Goal: Information Seeking & Learning: Learn about a topic

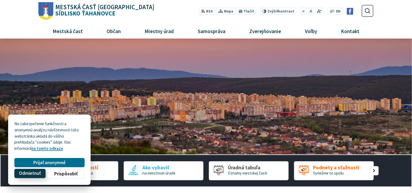
click at [29, 175] on span "Odmietnuť" at bounding box center [30, 173] width 22 height 6
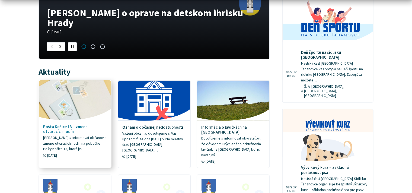
scroll to position [267, 0]
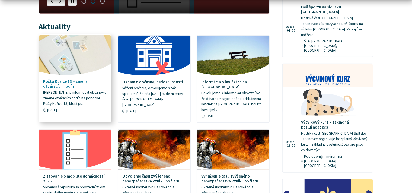
click at [59, 88] on link "Pošta Košice 13 – zmena otváracích hodín Dovoľujeme si informovať občanov o zme…" at bounding box center [75, 75] width 72 height 81
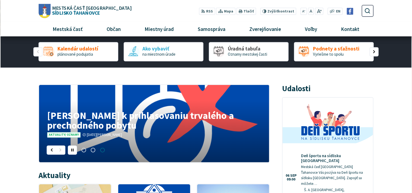
scroll to position [0, 0]
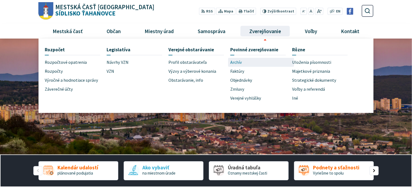
click at [244, 61] on link "Archív" at bounding box center [261, 62] width 62 height 9
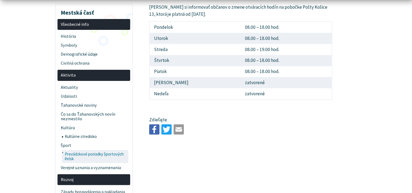
scroll to position [133, 0]
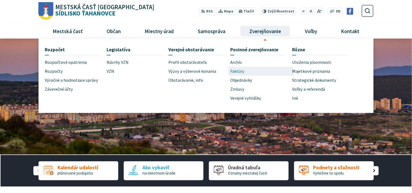
click at [238, 70] on span "Faktúry" at bounding box center [237, 71] width 14 height 9
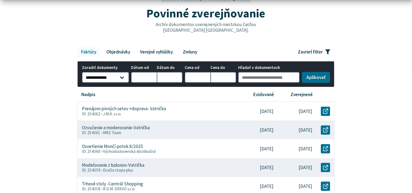
scroll to position [133, 0]
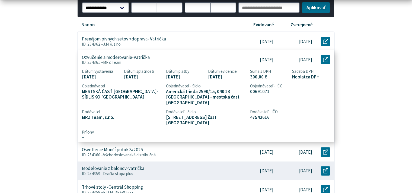
click at [127, 58] on p "Ozvučenie a moderovanie-Vatrička" at bounding box center [116, 57] width 68 height 6
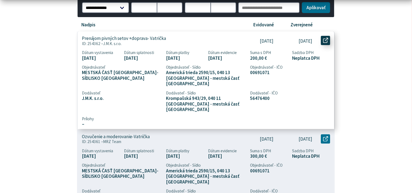
click at [328, 40] on link "Otvoriť document Prenájom pivných setov +doprava- Vatrička v novom okne." at bounding box center [325, 40] width 9 height 9
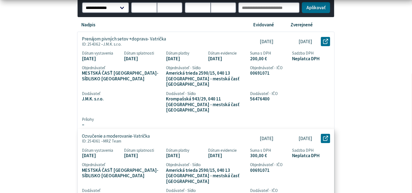
click at [133, 138] on p "ID: 254361 – MRZ Team" at bounding box center [158, 140] width 153 height 5
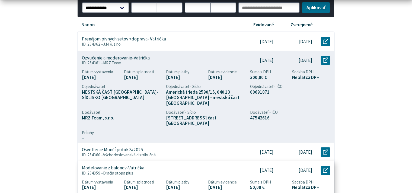
click at [117, 170] on span "Dračia stopa plus" at bounding box center [118, 172] width 30 height 5
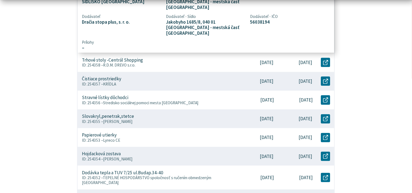
scroll to position [267, 0]
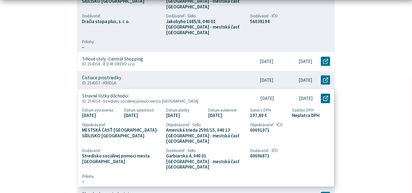
click at [122, 93] on p "Stravné lístky dôchodci" at bounding box center [105, 96] width 46 height 6
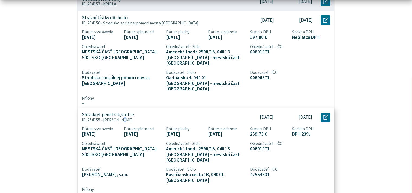
click at [119, 111] on div "Slovakryl,penetrak,stetce ID: 254355 – Farby Kušnír" at bounding box center [157, 117] width 161 height 19
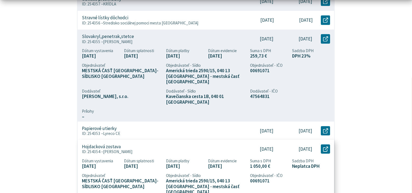
click at [123, 149] on span "Ľuboš Branický" at bounding box center [118, 151] width 30 height 5
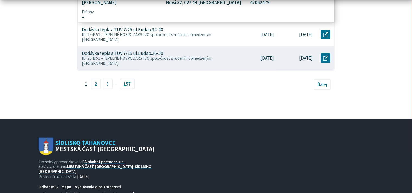
scroll to position [400, 0]
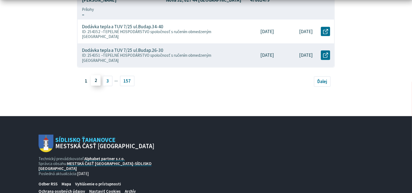
click at [95, 75] on link "2" at bounding box center [96, 80] width 10 height 10
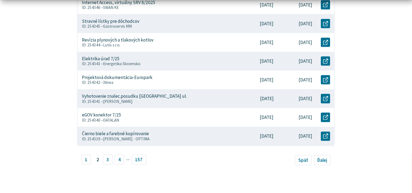
scroll to position [267, 0]
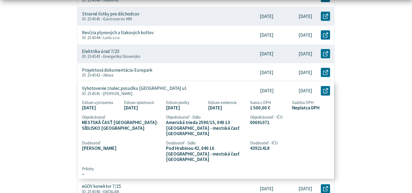
click at [118, 91] on span "Ing. Monika Bilá" at bounding box center [118, 93] width 30 height 5
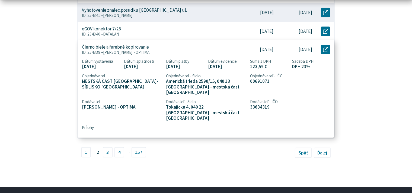
scroll to position [400, 0]
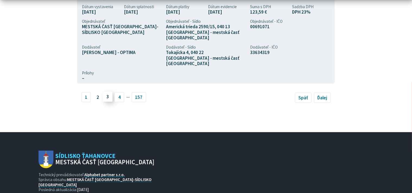
click at [107, 91] on link "3" at bounding box center [108, 96] width 10 height 10
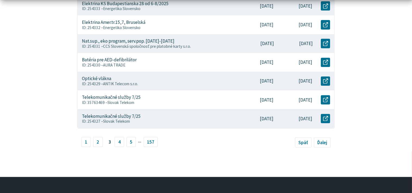
scroll to position [267, 0]
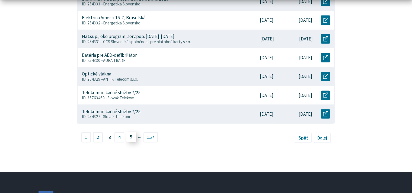
click at [129, 139] on link "5" at bounding box center [131, 136] width 10 height 10
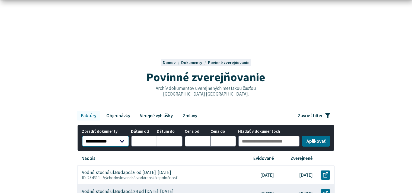
scroll to position [133, 0]
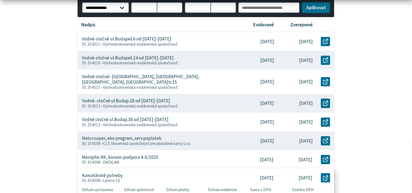
click at [110, 172] on p "Kancelárské potreby" at bounding box center [102, 175] width 41 height 6
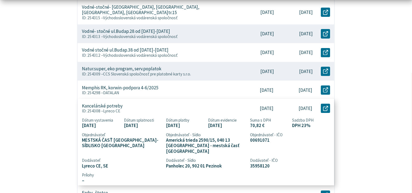
scroll to position [267, 0]
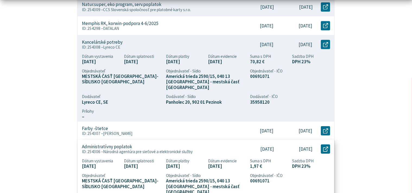
click at [109, 144] on p "Administratívny poplatok" at bounding box center [107, 147] width 50 height 6
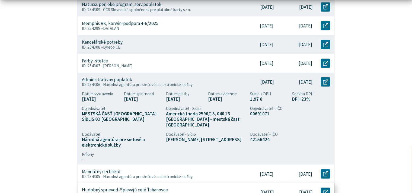
click at [157, 187] on p "Hudobný sprievod-Spievajú celé Ťahanovce" at bounding box center [125, 190] width 86 height 6
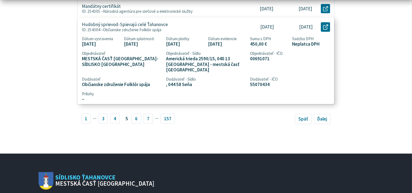
scroll to position [400, 0]
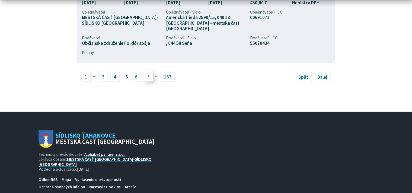
click at [147, 71] on link "7" at bounding box center [148, 76] width 10 height 10
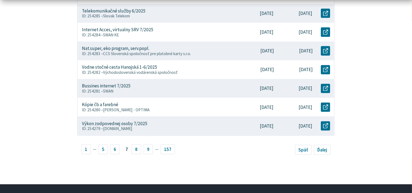
scroll to position [267, 0]
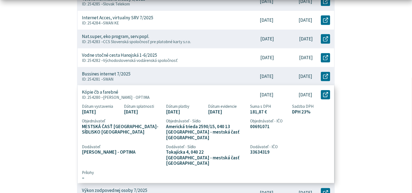
click at [111, 90] on p "Kópie čb a farebné" at bounding box center [100, 92] width 36 height 6
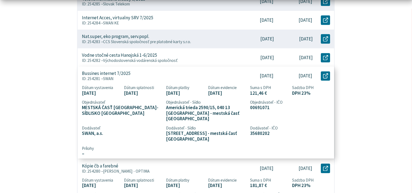
click at [119, 80] on p "ID: 254281 – SWAN" at bounding box center [158, 78] width 153 height 5
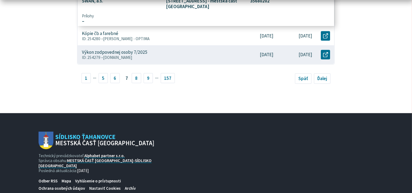
scroll to position [400, 0]
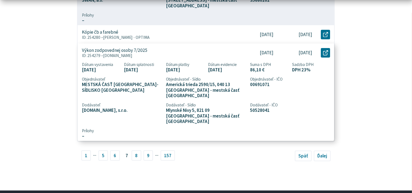
click at [122, 53] on span "osobnyudaj.sk" at bounding box center [117, 55] width 29 height 5
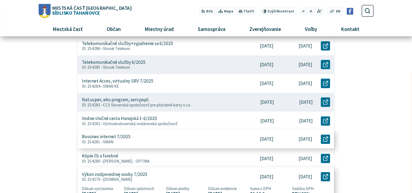
scroll to position [133, 0]
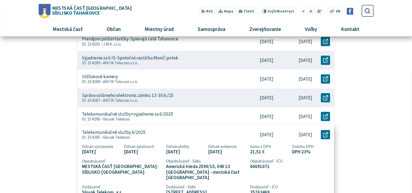
click at [141, 138] on p "ID: 254285 – Slovak Telekom" at bounding box center [158, 137] width 153 height 5
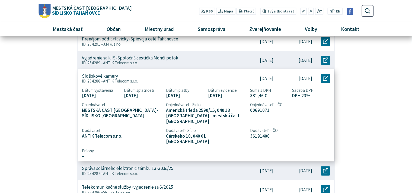
click at [131, 77] on div "Sídliskové kamery ID: 254288 – ANTIK Telecom s.r.o." at bounding box center [157, 78] width 161 height 19
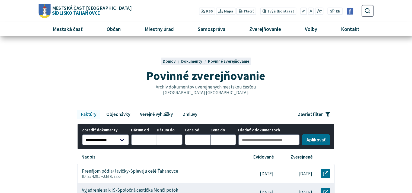
scroll to position [0, 0]
